Goal: Find specific page/section: Find specific page/section

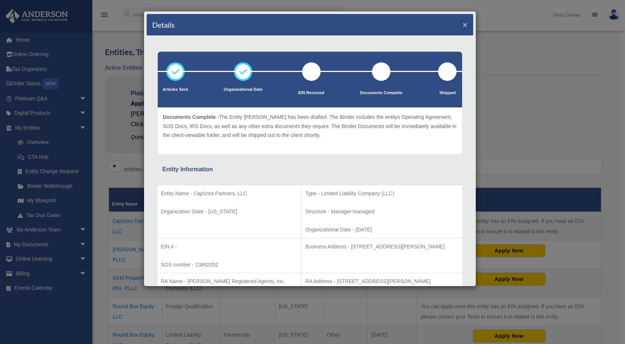
scroll to position [74, 0]
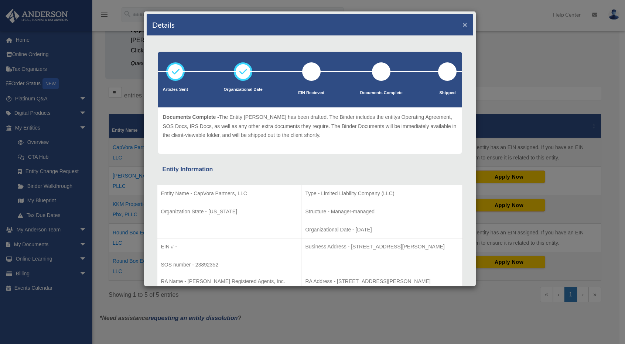
click at [463, 23] on button "×" at bounding box center [465, 25] width 5 height 8
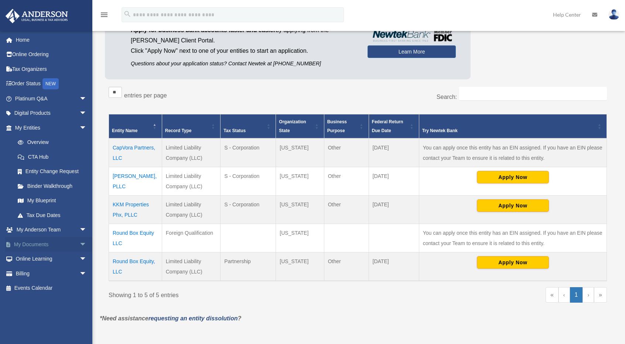
click at [79, 243] on span "arrow_drop_down" at bounding box center [86, 244] width 15 height 15
click at [46, 257] on link "Box" at bounding box center [54, 259] width 88 height 15
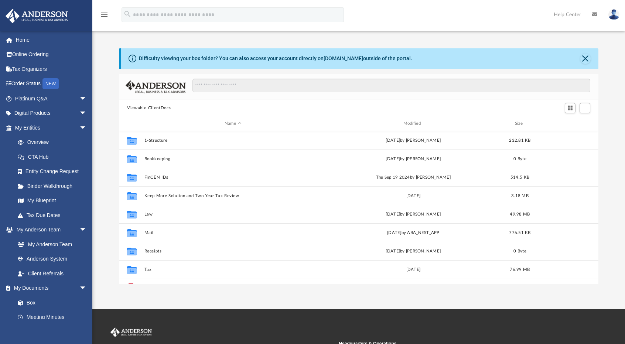
scroll to position [162, 474]
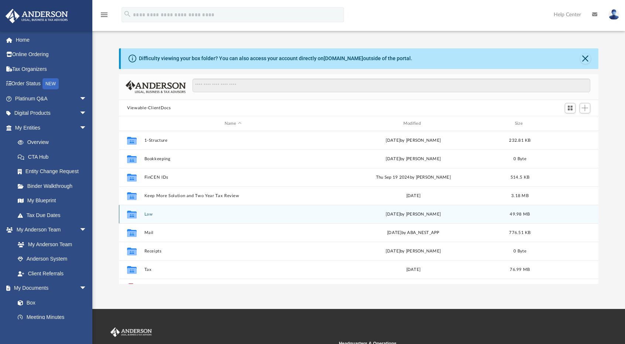
click at [149, 214] on button "Law" at bounding box center [232, 214] width 177 height 5
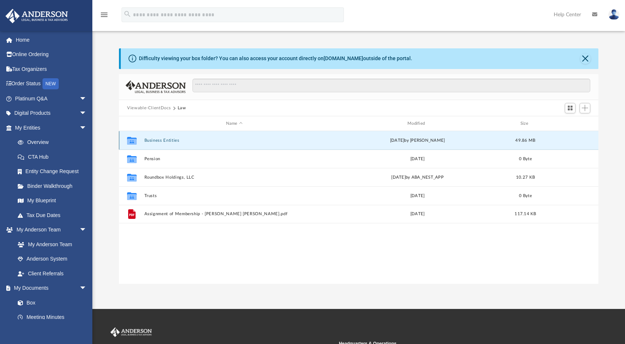
click at [164, 142] on button "Business Entities" at bounding box center [234, 140] width 180 height 5
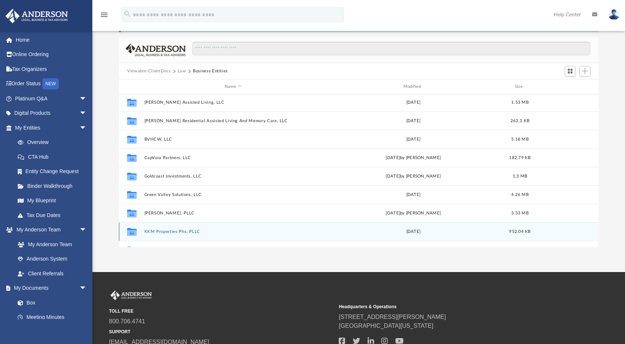
scroll to position [68, 0]
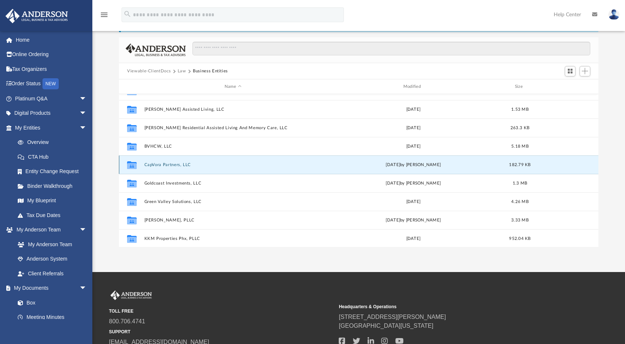
click at [173, 163] on button "CapVora Partners, LLC" at bounding box center [232, 165] width 177 height 5
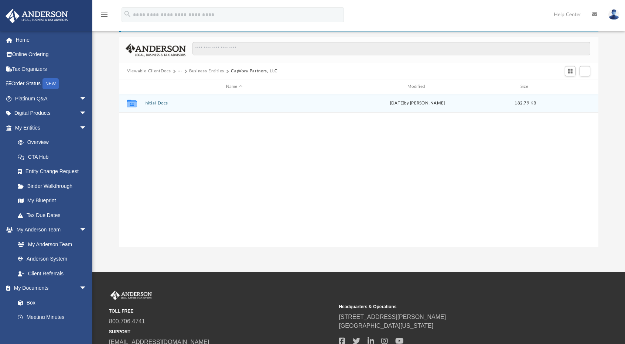
click at [153, 106] on div "Collaborated Folder Initial Docs yesterday by Marielle Palivino 182.79 KB" at bounding box center [359, 103] width 480 height 18
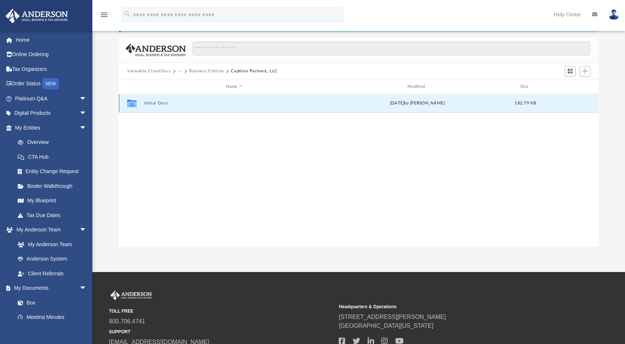
click at [155, 103] on button "Initial Docs" at bounding box center [234, 103] width 180 height 5
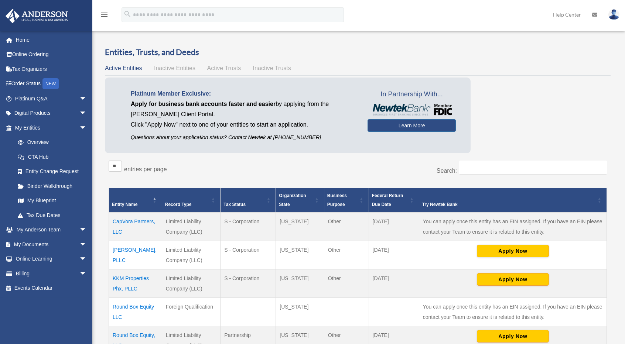
scroll to position [74, 0]
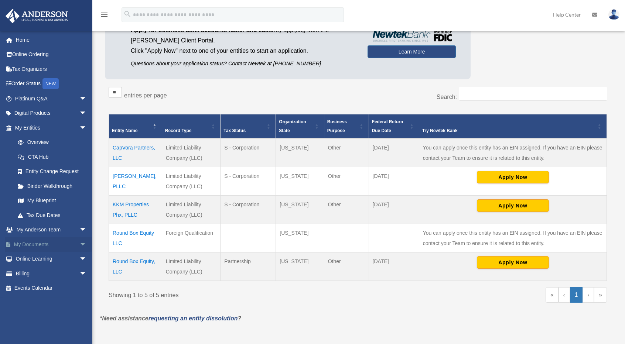
click at [79, 244] on span "arrow_drop_down" at bounding box center [86, 244] width 15 height 15
click at [33, 262] on link "Box" at bounding box center [54, 259] width 88 height 15
